Goal: Transaction & Acquisition: Purchase product/service

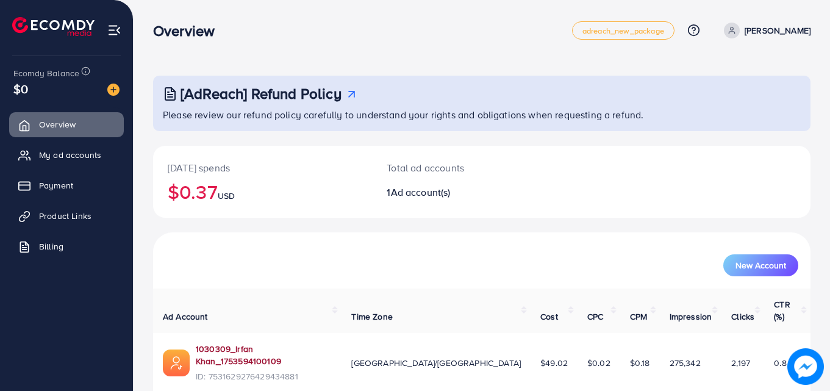
click at [310, 343] on link "1030309_Irfan Khan_1753594100109" at bounding box center [264, 355] width 136 height 25
click at [62, 174] on link "Payment" at bounding box center [66, 185] width 115 height 24
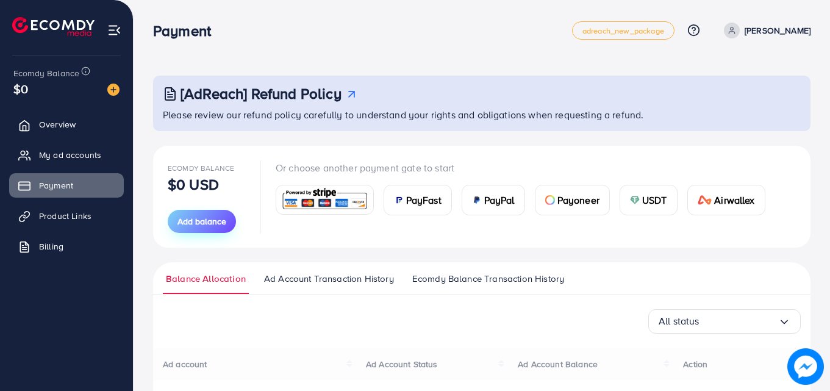
click at [185, 226] on span "Add balance" at bounding box center [201, 221] width 49 height 12
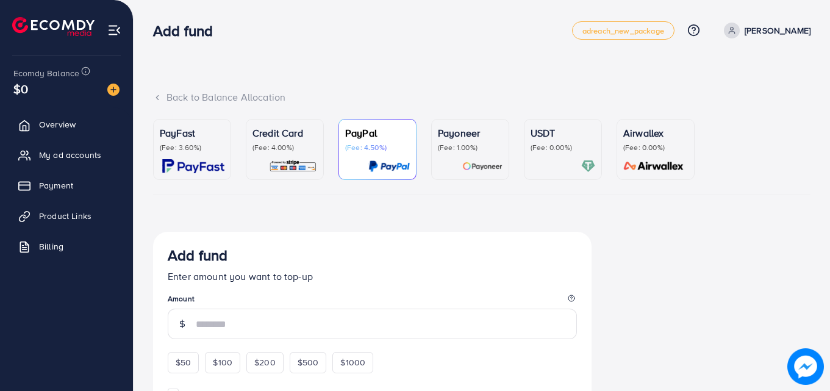
click at [194, 143] on p "(Fee: 3.60%)" at bounding box center [192, 148] width 65 height 10
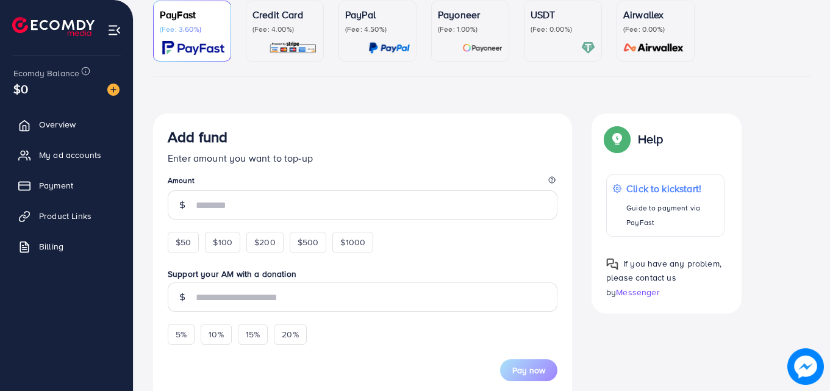
scroll to position [120, 0]
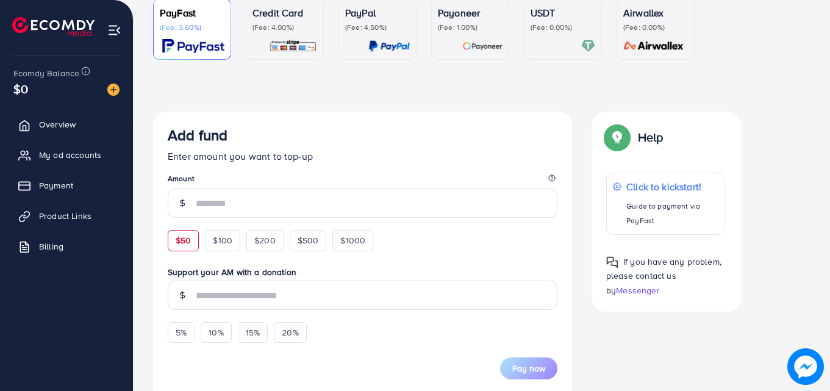
click at [184, 232] on div "$50" at bounding box center [183, 240] width 31 height 21
type input "**"
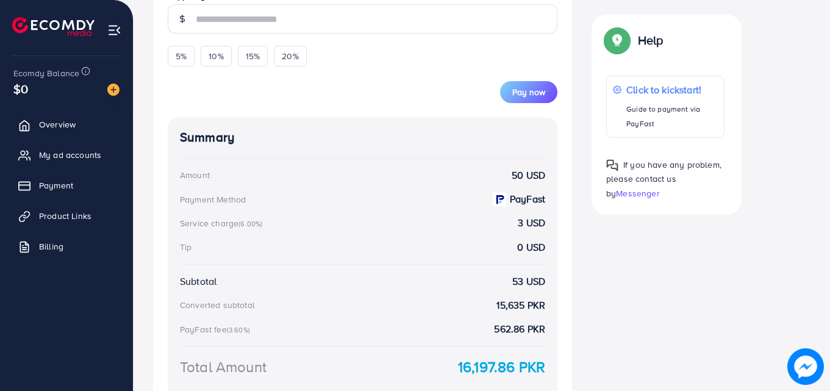
scroll to position [409, 0]
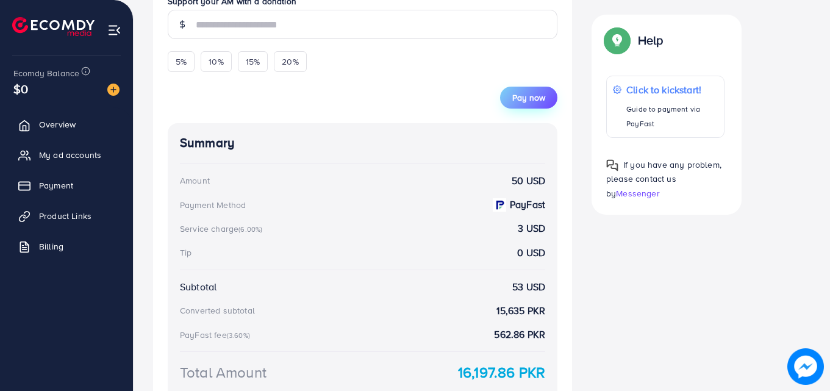
click at [522, 97] on span "Pay now" at bounding box center [528, 97] width 33 height 12
